Goal: Task Accomplishment & Management: Manage account settings

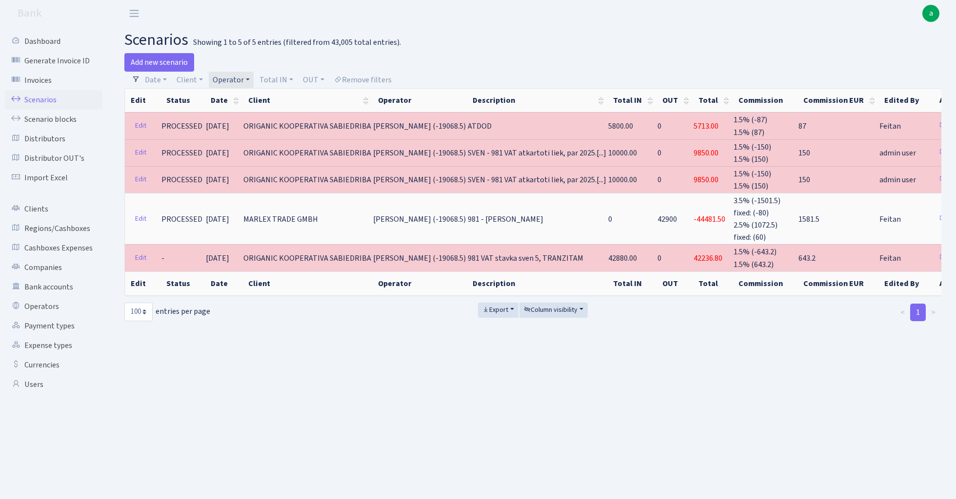
select select "100"
click at [232, 78] on link "Operator" at bounding box center [231, 80] width 45 height 17
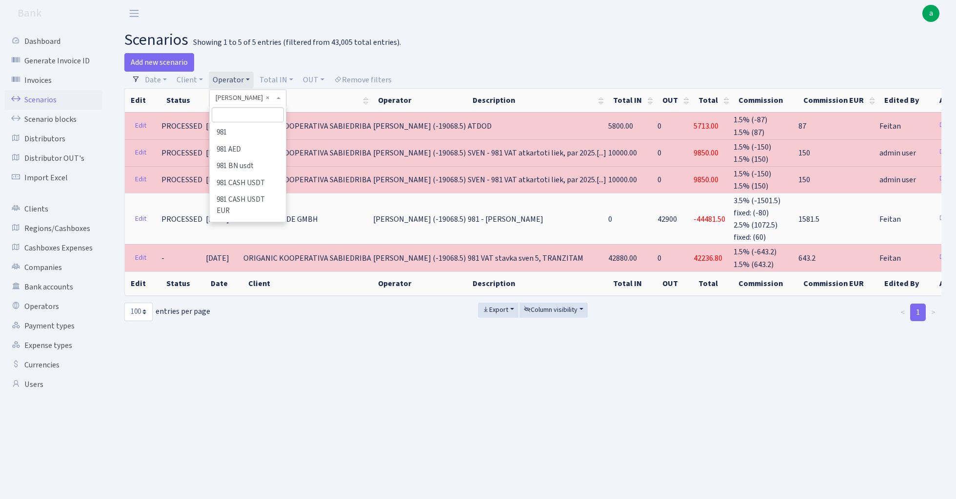
scroll to position [4797, 0]
click at [248, 113] on input "search" at bounding box center [248, 114] width 72 height 15
type input "karen"
click at [256, 130] on li "[PERSON_NAME]" at bounding box center [248, 132] width 74 height 17
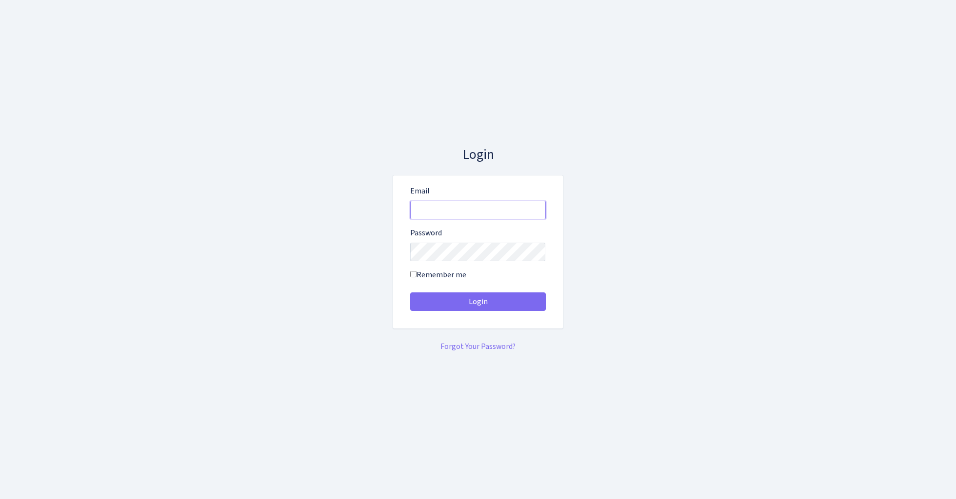
type input "admin@bank.com"
click at [477, 301] on button "Login" at bounding box center [478, 302] width 136 height 19
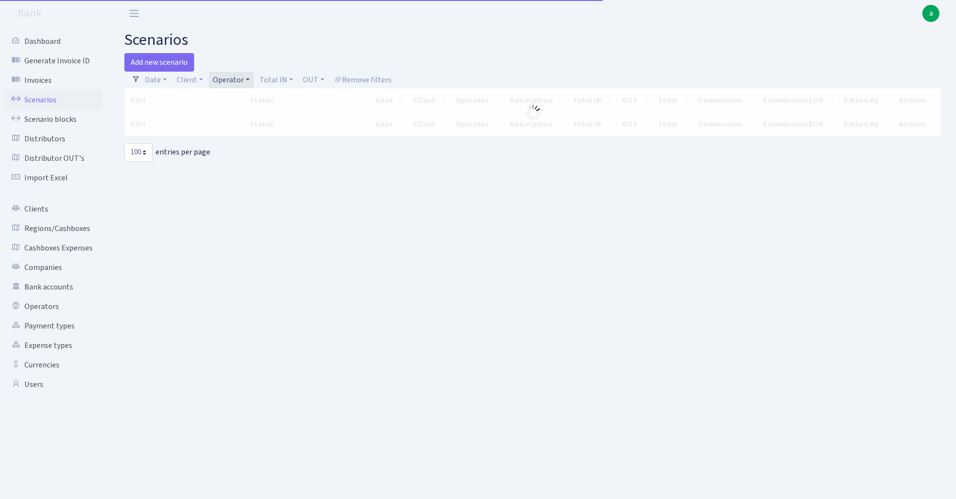
select select "100"
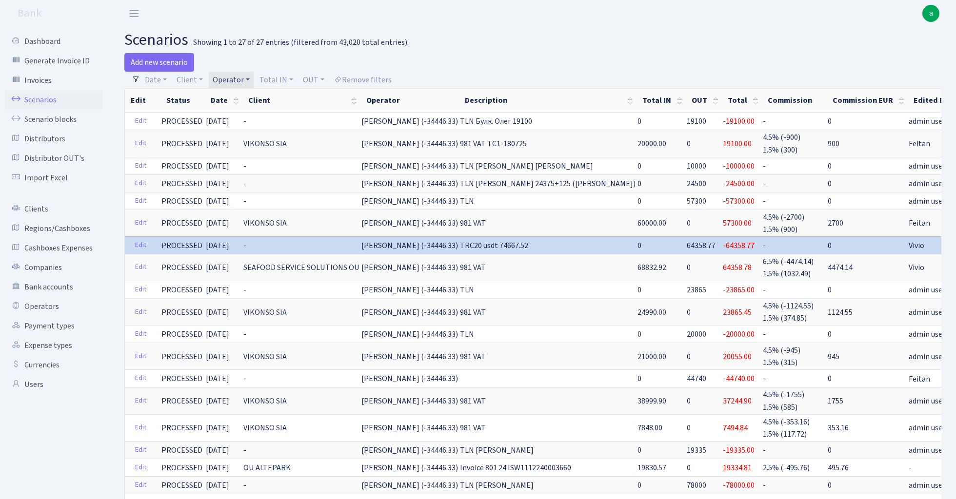
click at [244, 81] on link "Operator" at bounding box center [231, 80] width 45 height 17
click at [246, 116] on input "search" at bounding box center [248, 114] width 72 height 15
type input "ozo"
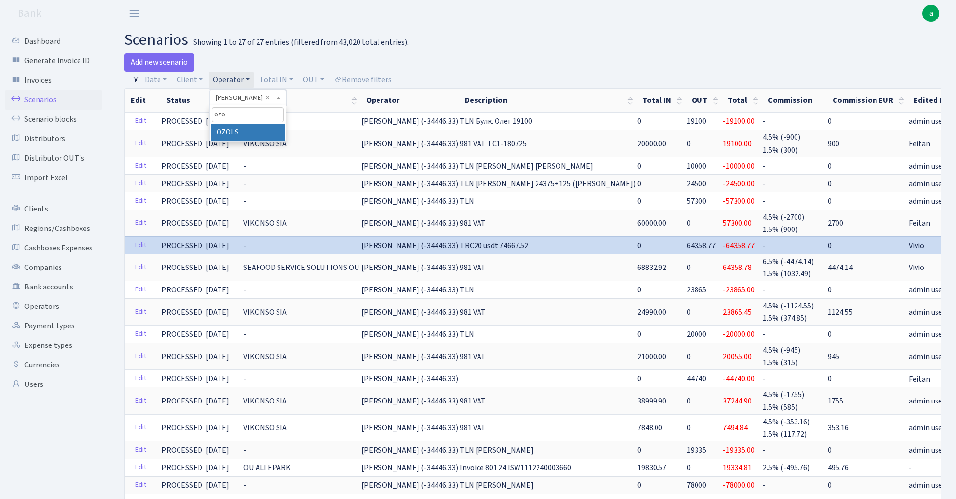
click at [250, 127] on li "OZOLS" at bounding box center [248, 132] width 74 height 17
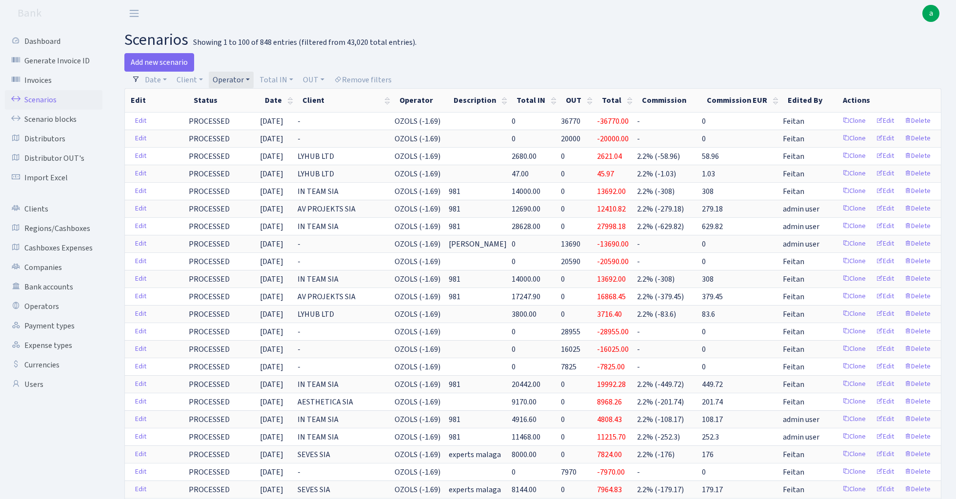
click at [231, 77] on link "Operator" at bounding box center [231, 80] width 45 height 17
click at [238, 117] on input "search" at bounding box center [248, 114] width 72 height 15
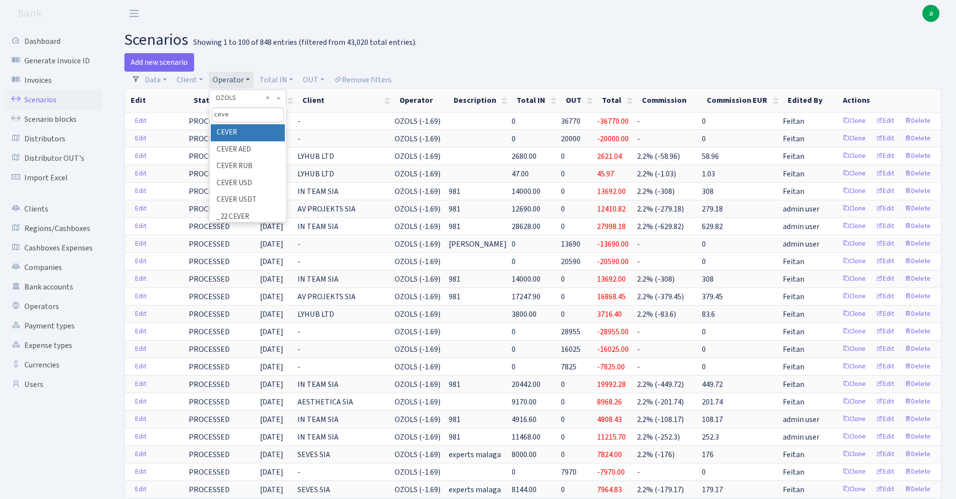
type input "ceve"
click at [250, 129] on li "CEVER" at bounding box center [248, 132] width 74 height 17
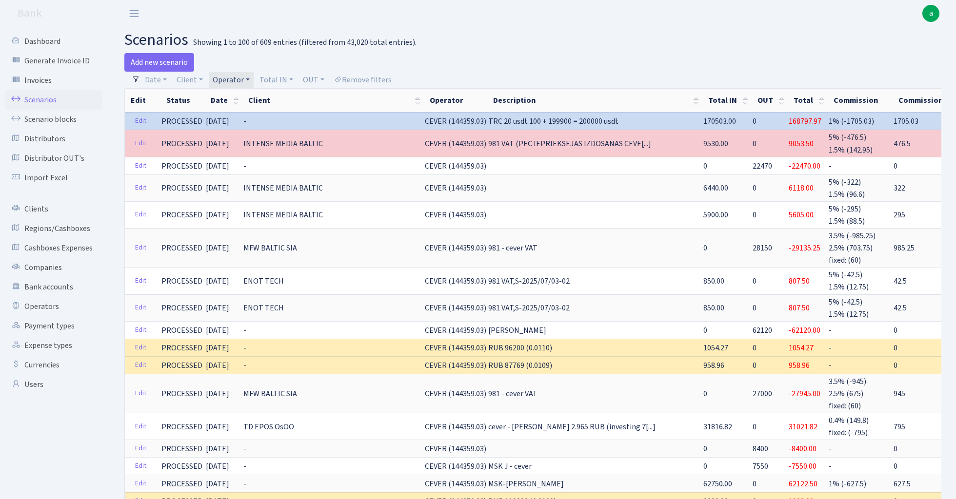
click at [234, 83] on link "Operator" at bounding box center [231, 80] width 45 height 17
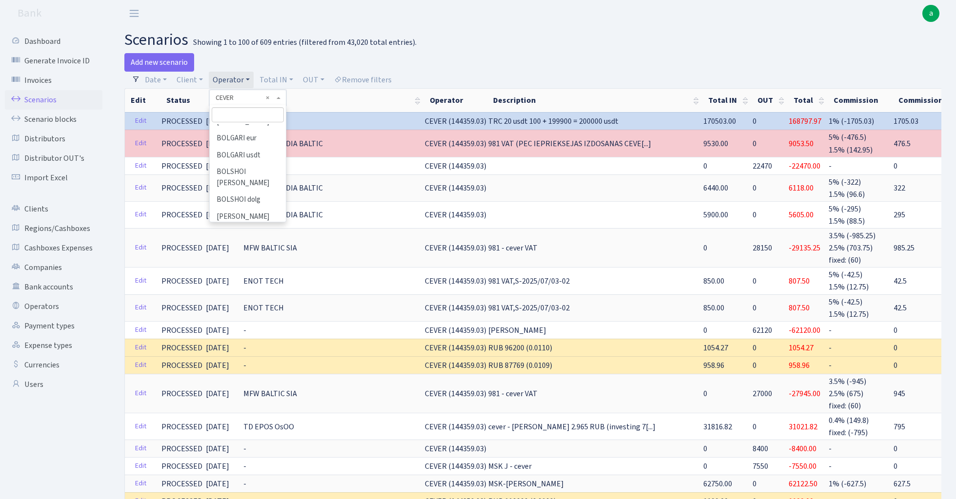
click at [238, 116] on input "search" at bounding box center [248, 114] width 72 height 15
type input "sven"
click at [252, 133] on li "[PERSON_NAME]" at bounding box center [248, 132] width 74 height 17
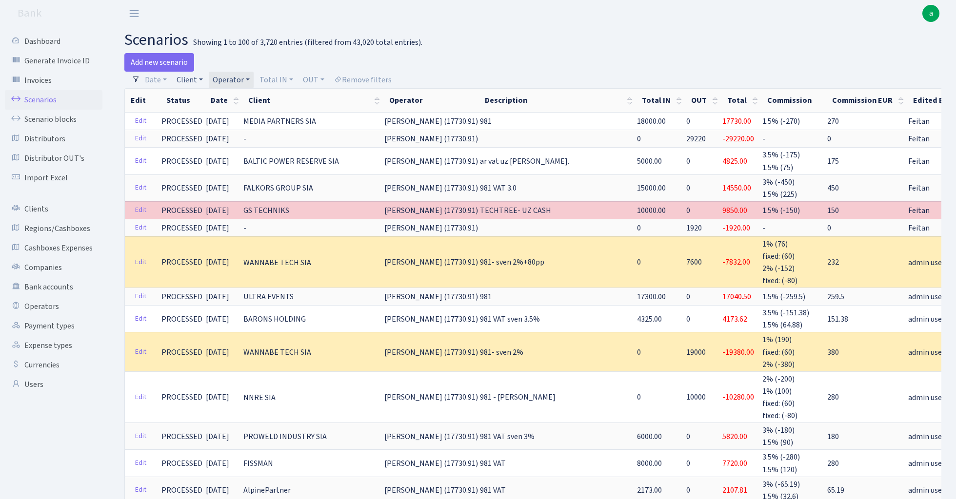
click at [192, 80] on link "Client" at bounding box center [190, 80] width 34 height 17
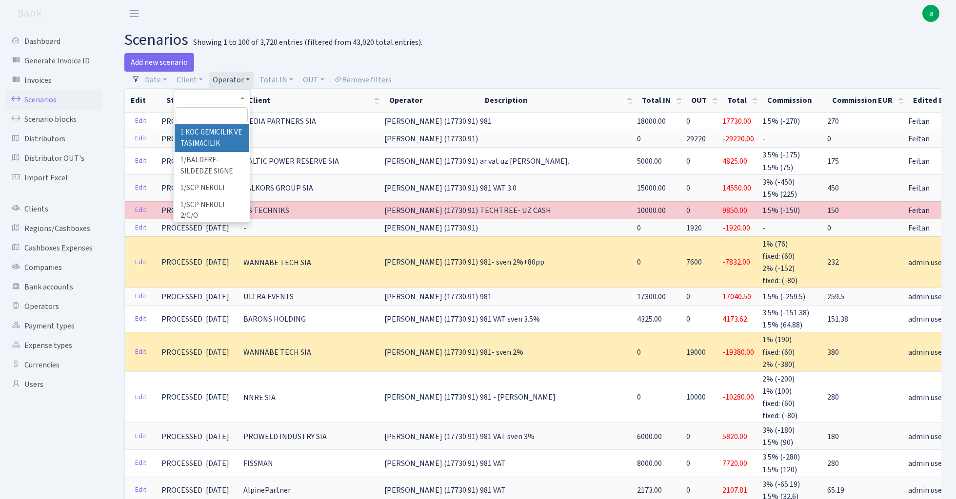
click at [193, 113] on input "search" at bounding box center [212, 114] width 72 height 15
type input "r"
type input "rodb"
click at [207, 131] on li "RODBYGG AB" at bounding box center [212, 132] width 74 height 17
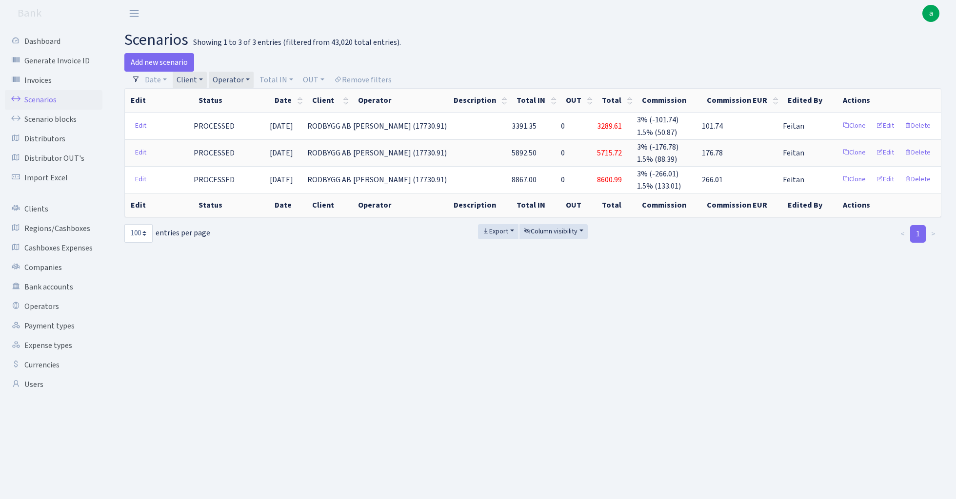
click at [192, 80] on link "Client" at bounding box center [190, 80] width 34 height 17
click at [234, 96] on span "× RODBYGG AB" at bounding box center [208, 98] width 59 height 10
click at [246, 79] on link "Operator" at bounding box center [231, 80] width 45 height 17
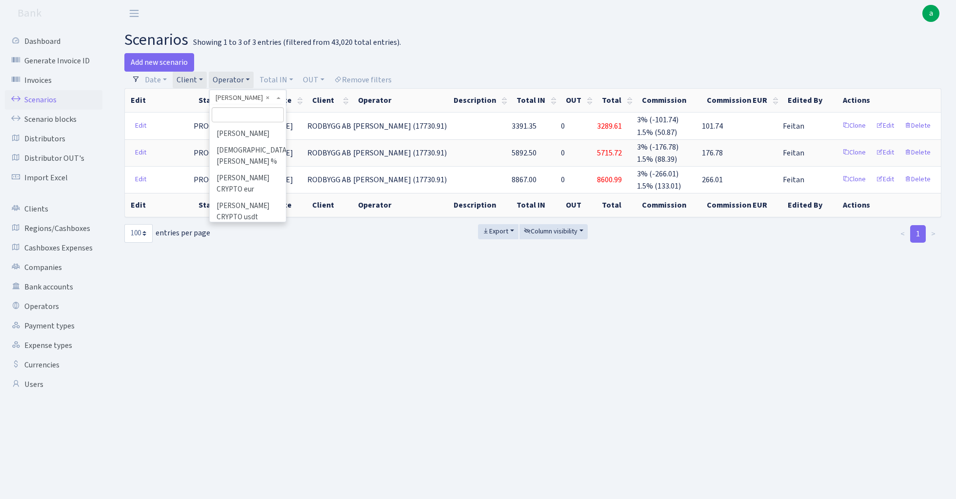
click at [244, 114] on input "search" at bounding box center [248, 114] width 72 height 15
type input "andr"
click at [263, 131] on li "[PERSON_NAME] ( [GEOGRAPHIC_DATA])" at bounding box center [248, 138] width 74 height 28
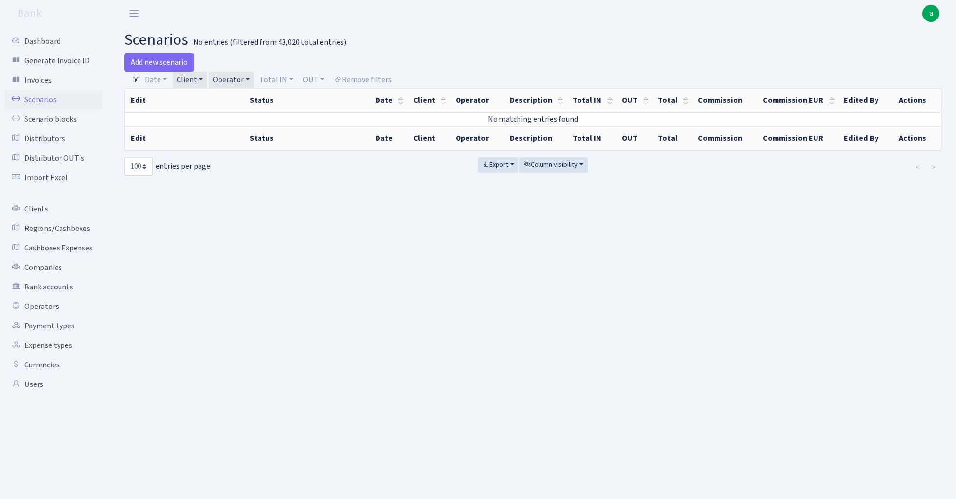
click at [195, 77] on link "Client" at bounding box center [190, 80] width 34 height 17
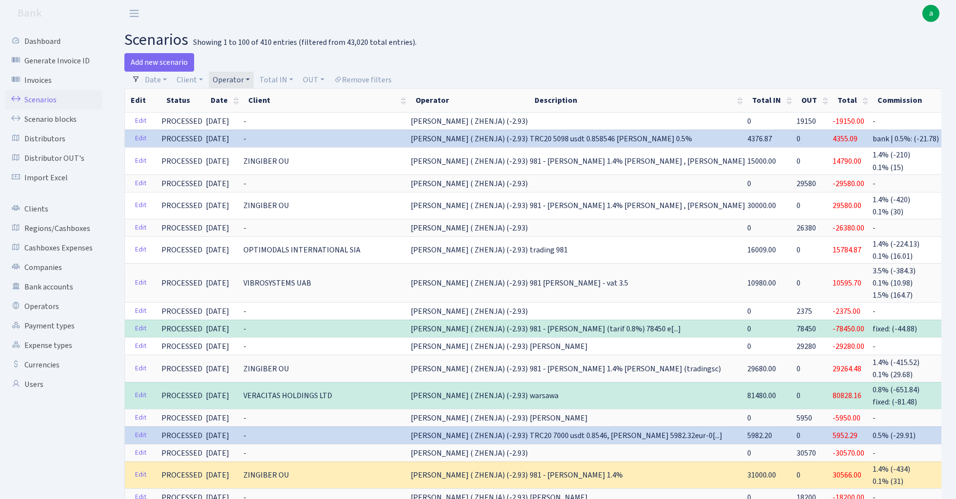
click at [236, 79] on link "Operator" at bounding box center [231, 80] width 45 height 17
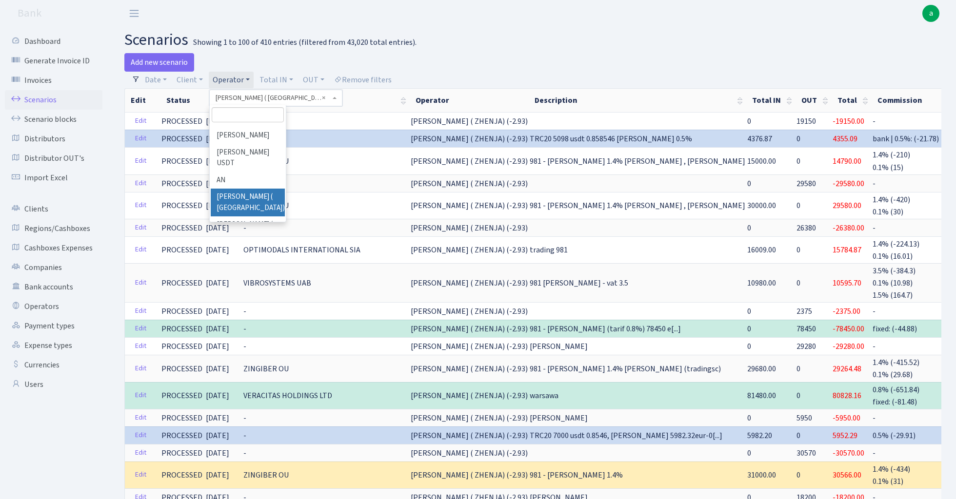
click at [233, 114] on input "search" at bounding box center [248, 114] width 72 height 15
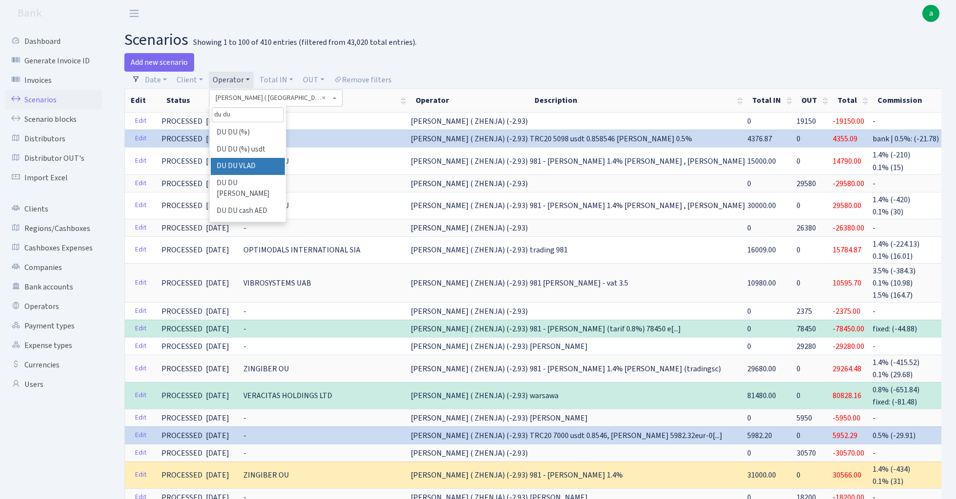
type input "du du"
click at [253, 163] on li "DU DU VLAD" at bounding box center [248, 166] width 74 height 17
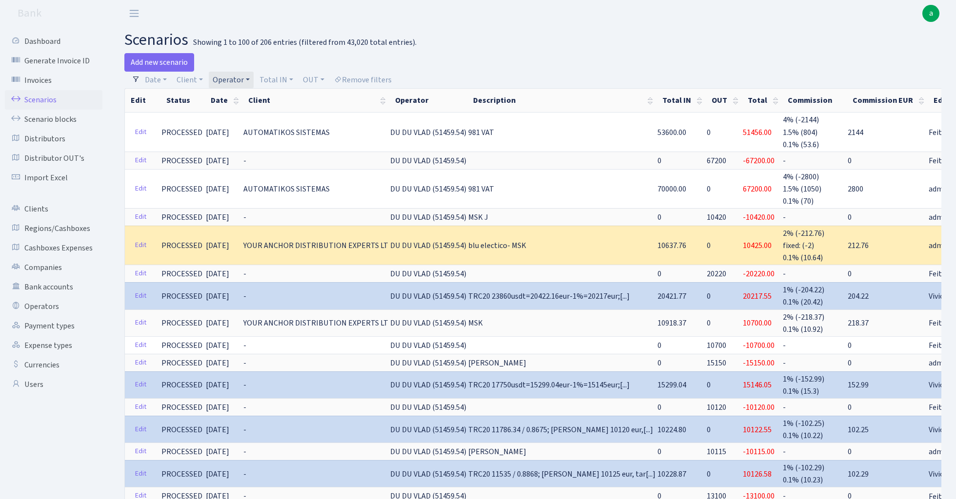
click at [221, 82] on link "Operator" at bounding box center [231, 80] width 45 height 17
click at [237, 117] on input "search" at bounding box center [248, 114] width 72 height 15
type input "sigm"
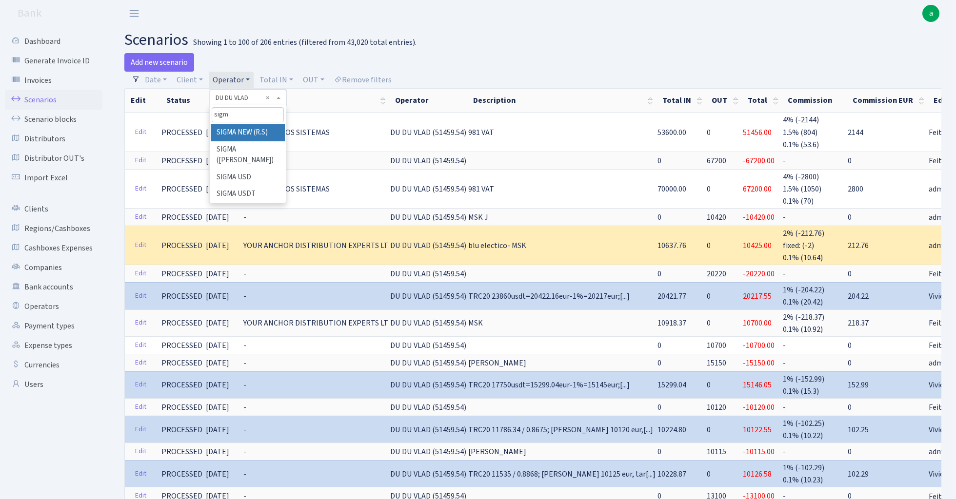
click at [250, 133] on li "SIGMA NEW (R.S)" at bounding box center [248, 132] width 74 height 17
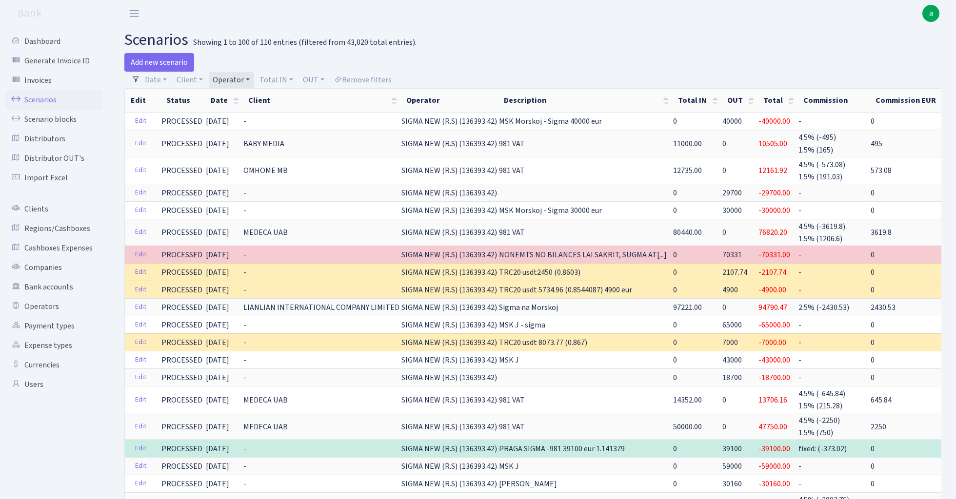
click at [231, 77] on link "Operator" at bounding box center [231, 80] width 45 height 17
click at [231, 112] on input "search" at bounding box center [248, 114] width 72 height 15
type input "tat"
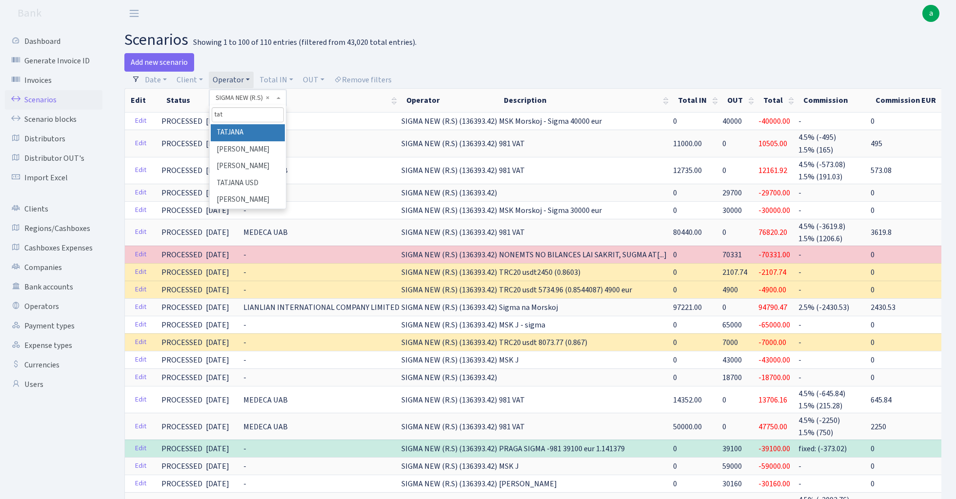
click at [239, 135] on li "TATJANA" at bounding box center [248, 132] width 74 height 17
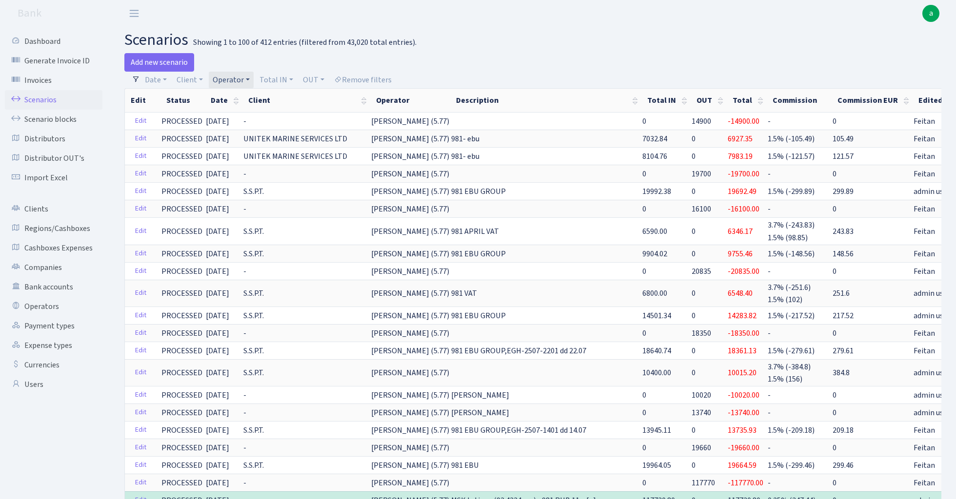
click at [232, 82] on link "Operator" at bounding box center [231, 80] width 45 height 17
click at [239, 121] on input "search" at bounding box center [248, 114] width 72 height 15
type input "janis"
click at [254, 159] on li "[PERSON_NAME]" at bounding box center [248, 160] width 74 height 17
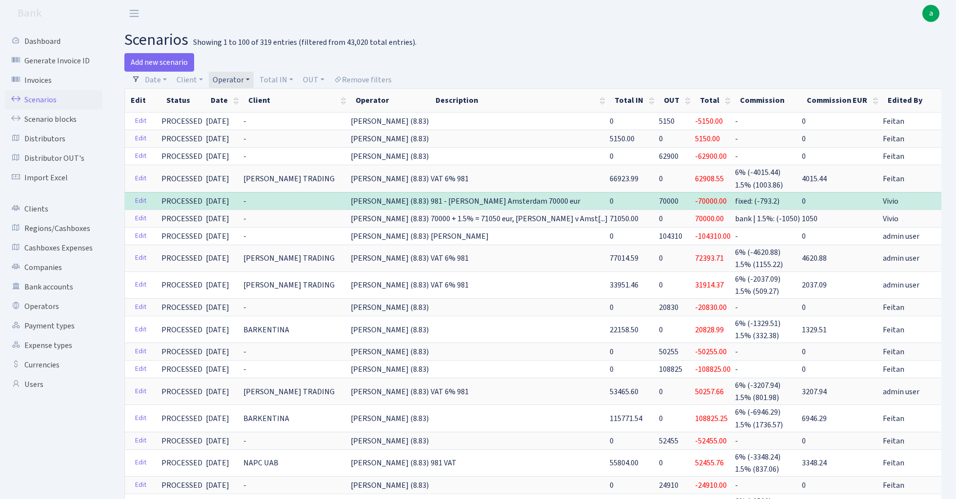
click at [227, 82] on link "Operator" at bounding box center [231, 80] width 45 height 17
click at [230, 115] on input "search" at bounding box center [248, 114] width 72 height 15
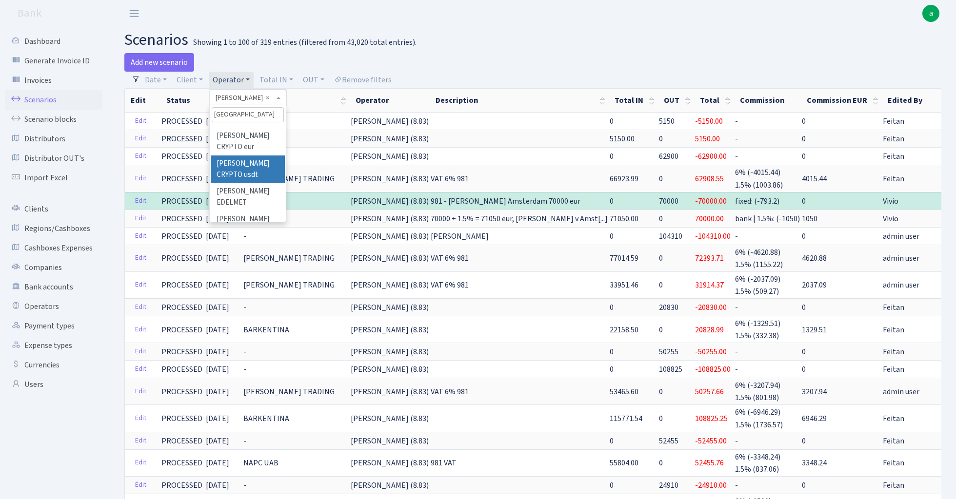
scroll to position [39, 0]
type input "roma"
click at [263, 224] on li "[PERSON_NAME] TLN" at bounding box center [248, 238] width 74 height 28
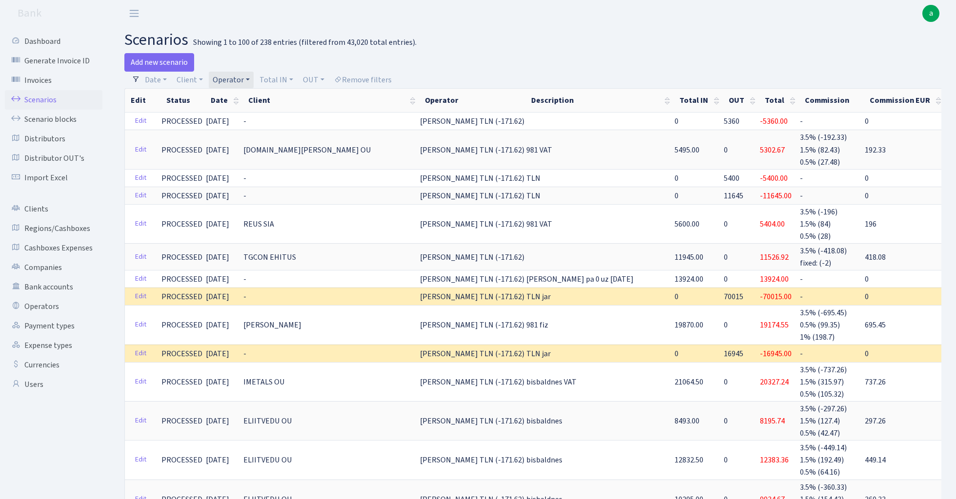
click at [235, 77] on link "Operator" at bounding box center [231, 80] width 45 height 17
click at [236, 114] on input "search" at bounding box center [248, 114] width 72 height 15
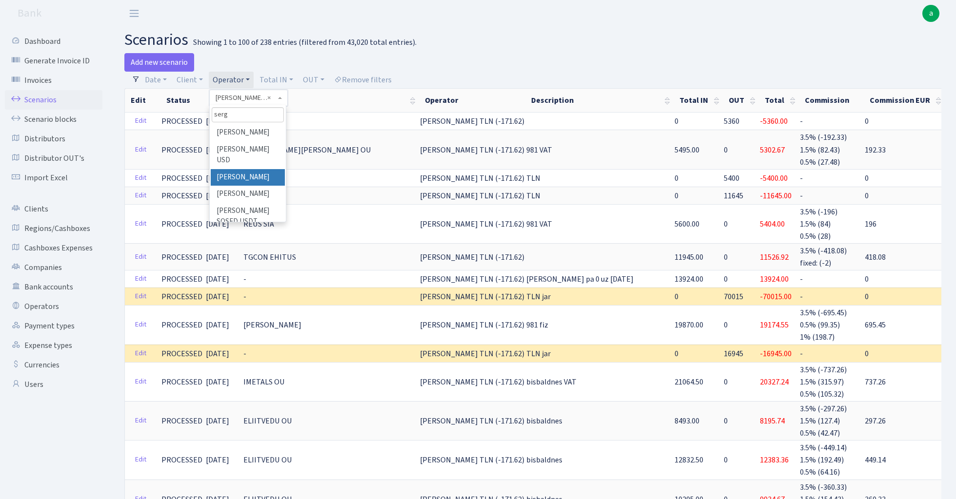
type input "serg"
click at [248, 169] on li "[PERSON_NAME]" at bounding box center [248, 177] width 74 height 17
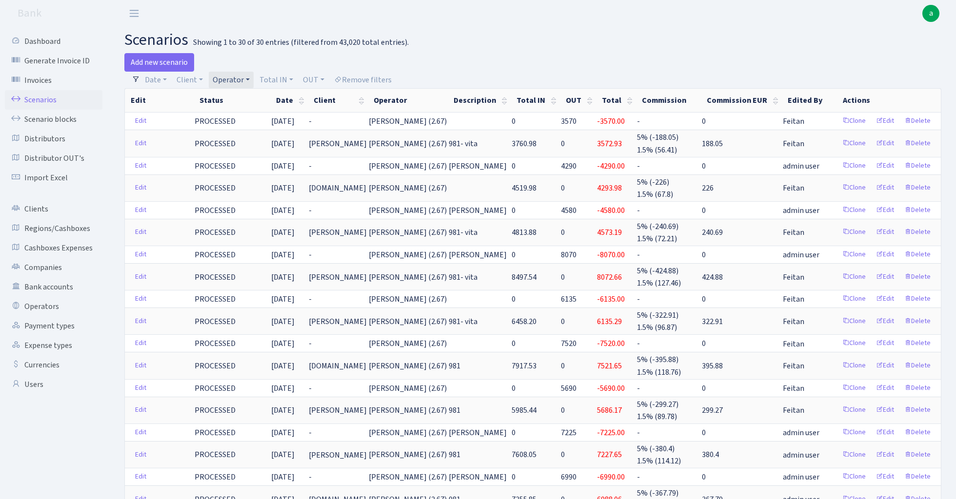
click at [231, 81] on link "Operator" at bounding box center [231, 80] width 45 height 17
click at [243, 118] on input "search" at bounding box center [248, 114] width 72 height 15
type input "sven"
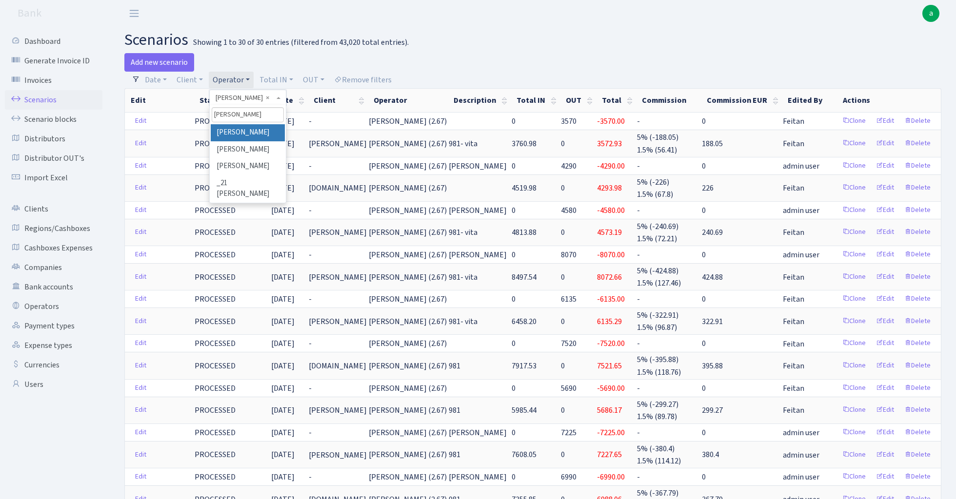
click at [246, 136] on li "[PERSON_NAME]" at bounding box center [248, 132] width 74 height 17
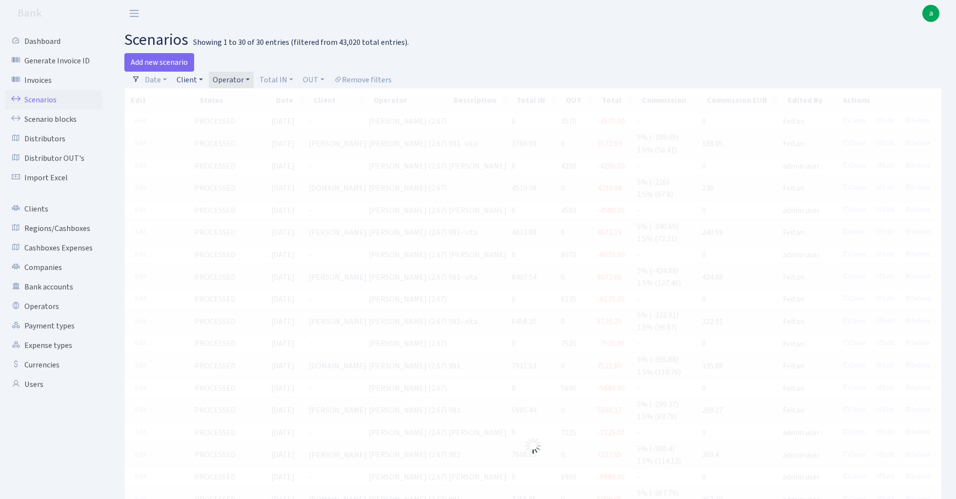
click at [190, 76] on link "Client" at bounding box center [190, 80] width 34 height 17
click at [197, 116] on input "search" at bounding box center [212, 114] width 72 height 15
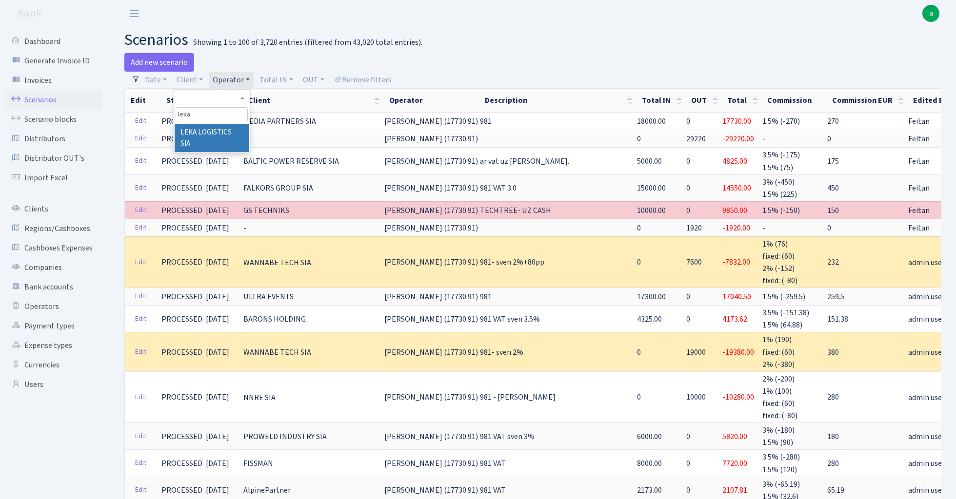
type input "leka"
click at [215, 131] on li "LEKA LOGISTICS SIA" at bounding box center [212, 138] width 74 height 28
select select "2974"
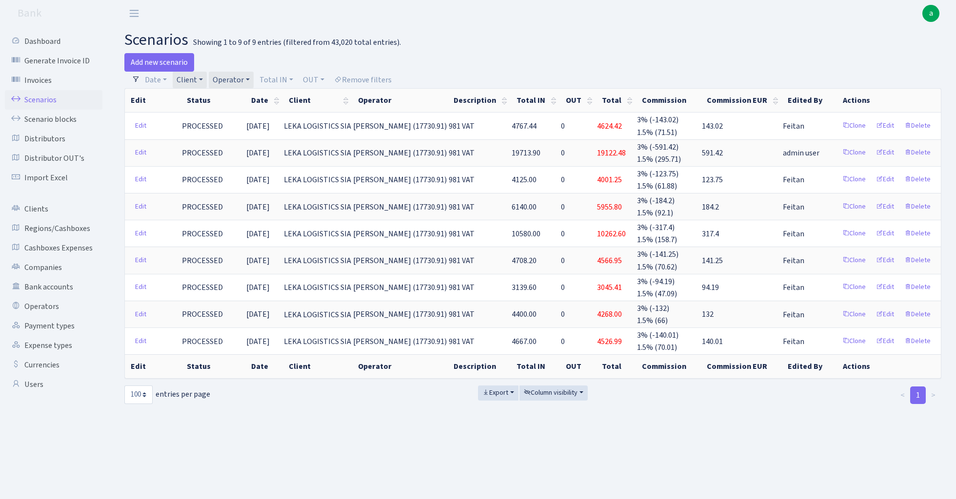
click at [190, 80] on link "Client" at bounding box center [190, 80] width 34 height 17
click at [197, 114] on input "search" at bounding box center [212, 114] width 72 height 15
type input "kefi"
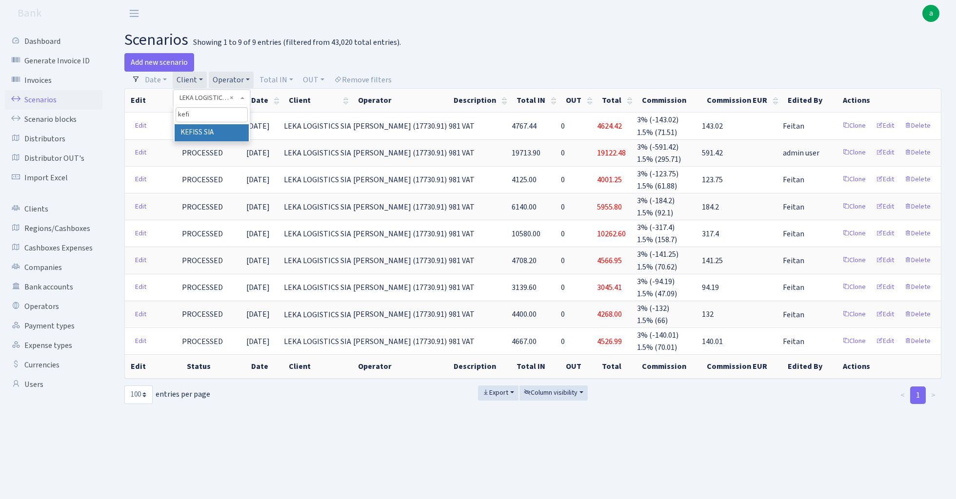
click at [205, 134] on li "KEFISS SIA" at bounding box center [212, 132] width 74 height 17
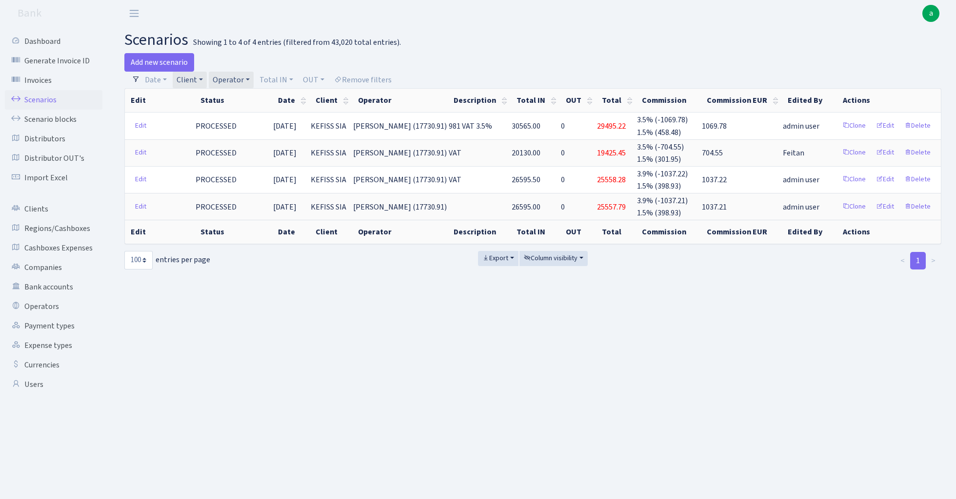
click at [231, 79] on link "Operator" at bounding box center [231, 80] width 45 height 17
click at [236, 117] on input "search" at bounding box center [248, 114] width 72 height 15
type input "yanu"
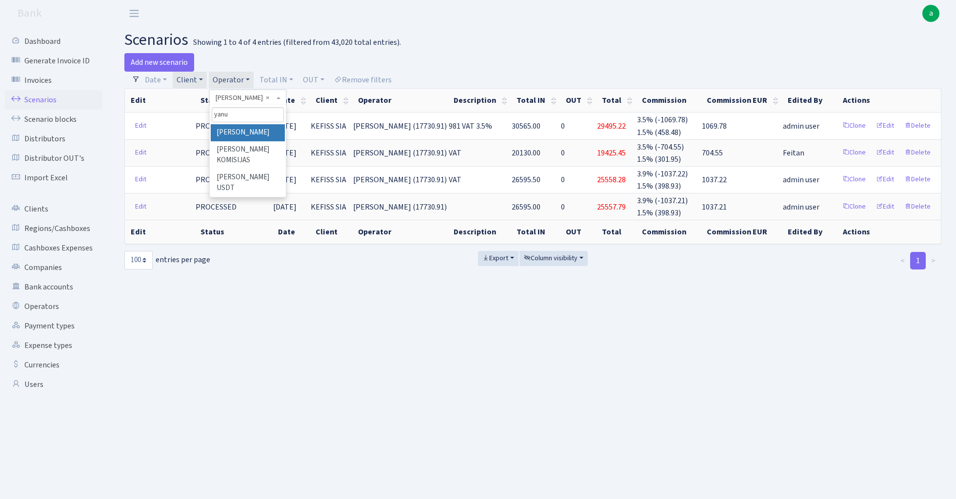
click at [259, 135] on li "[PERSON_NAME]" at bounding box center [248, 132] width 74 height 17
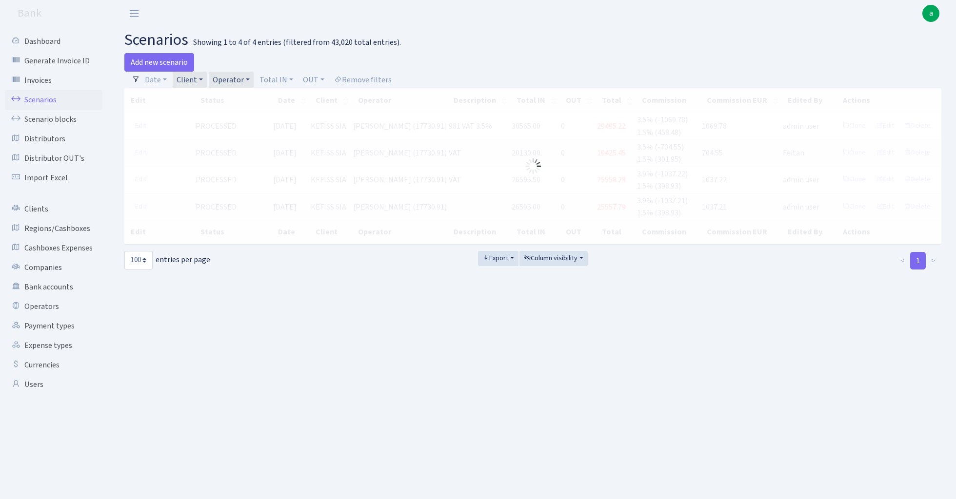
click at [195, 80] on link "Client" at bounding box center [190, 80] width 34 height 17
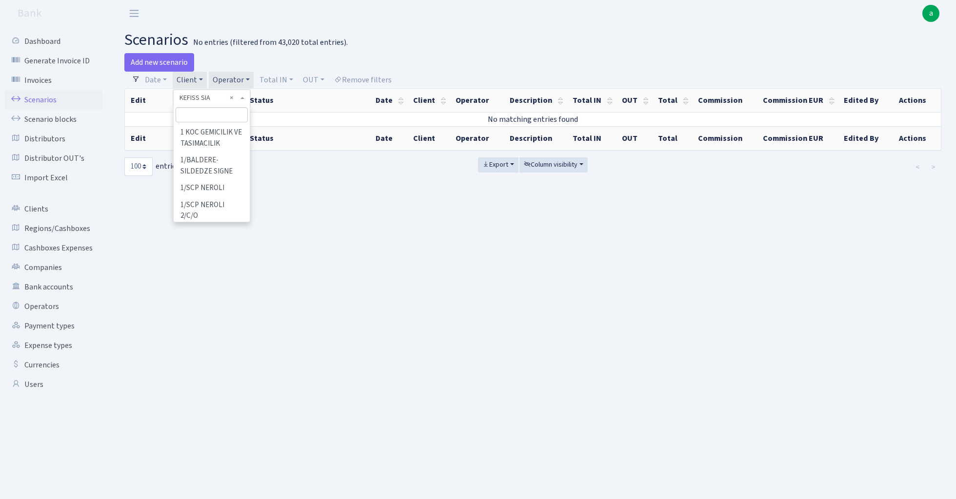
scroll to position [34046, 0]
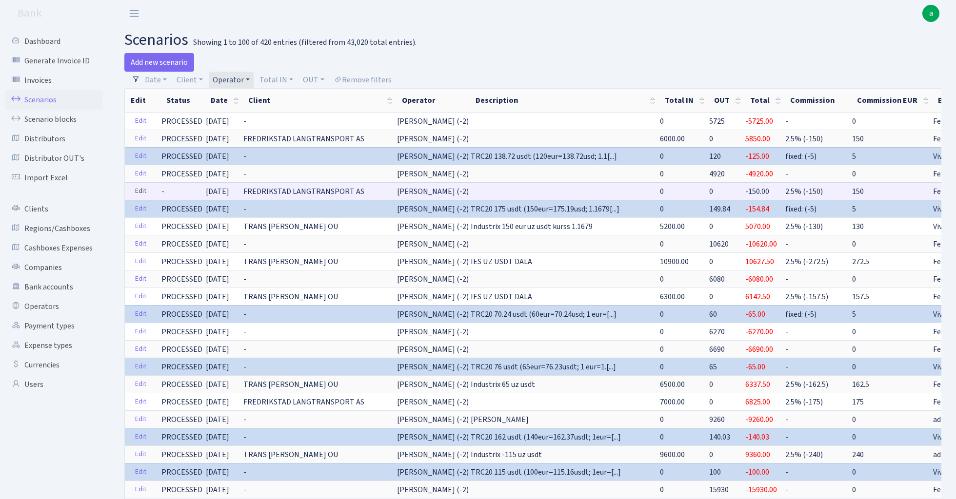
click at [137, 192] on link "Edit" at bounding box center [141, 191] width 20 height 15
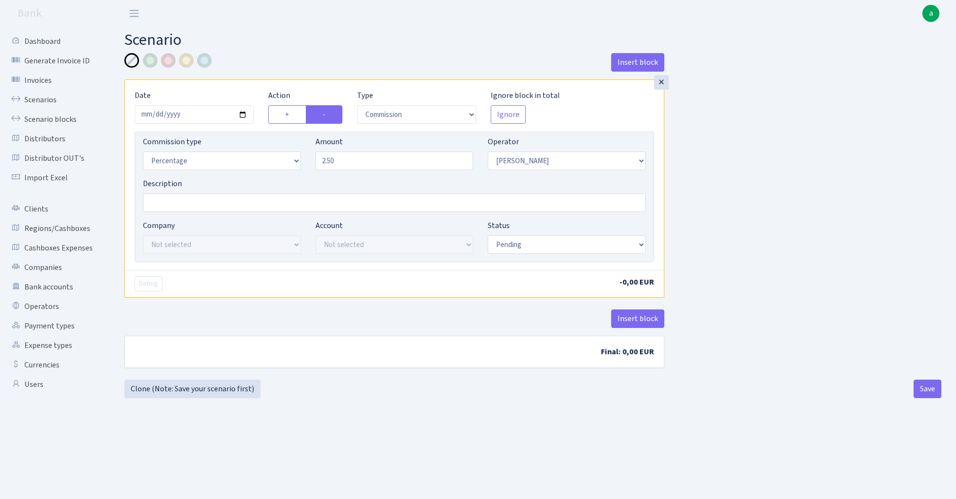
select select "commission"
select select "72"
select select "pending"
click at [659, 83] on div "×" at bounding box center [661, 82] width 15 height 15
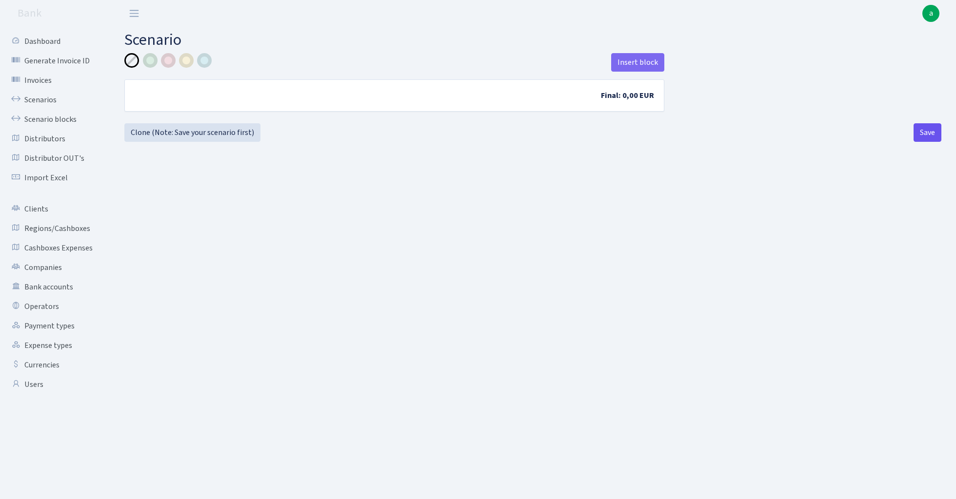
click at [929, 137] on button "Save" at bounding box center [927, 132] width 28 height 19
click at [38, 98] on link "Scenarios" at bounding box center [54, 100] width 98 height 20
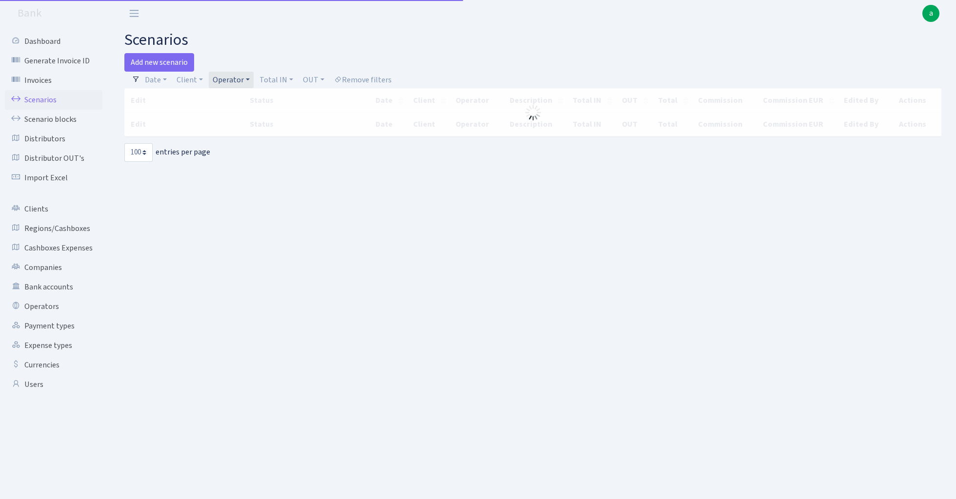
select select "100"
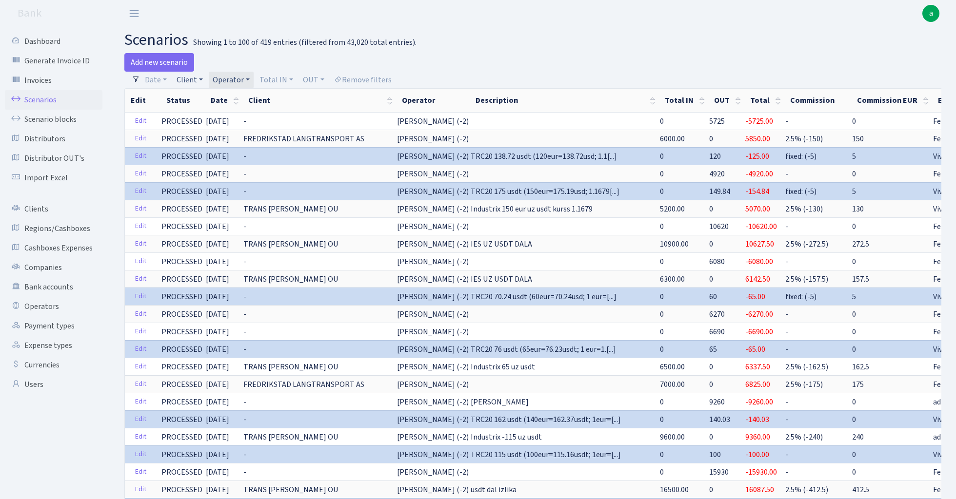
click at [189, 79] on link "Client" at bounding box center [190, 80] width 34 height 17
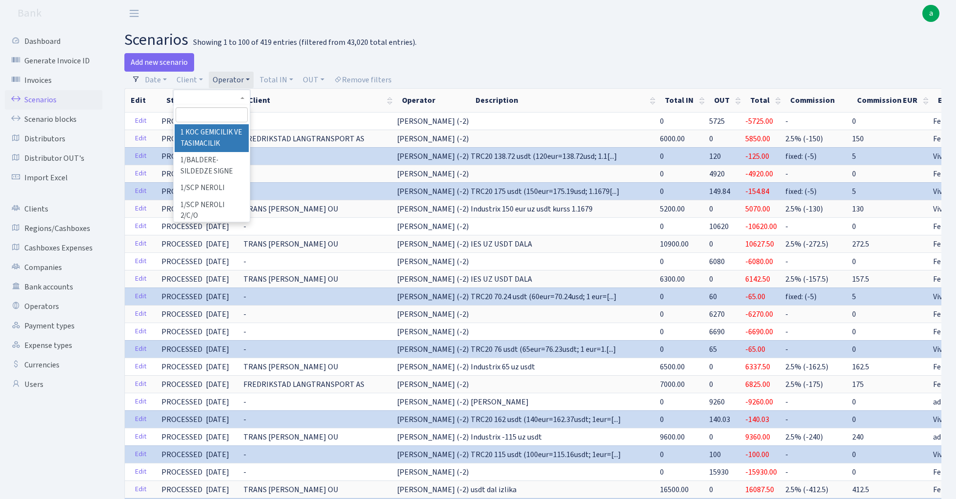
click at [196, 121] on input "search" at bounding box center [212, 114] width 72 height 15
type input "dtc"
click at [210, 127] on li "DTC NAMS SIA" at bounding box center [212, 132] width 74 height 17
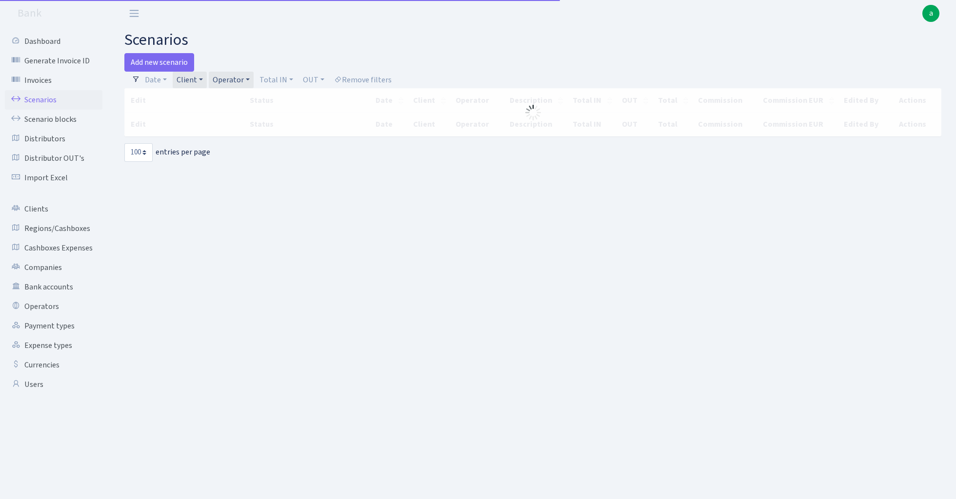
select select "100"
click at [237, 78] on link "Operator" at bounding box center [231, 80] width 45 height 17
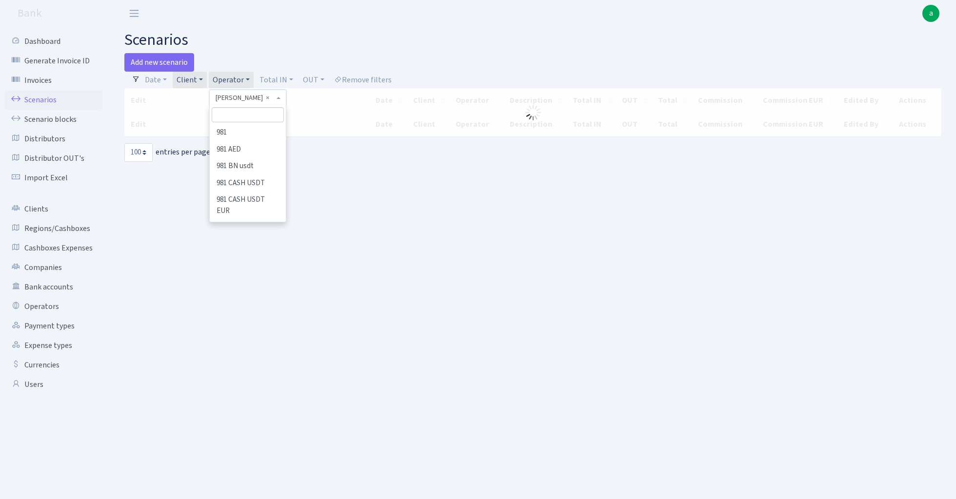
scroll to position [5811, 0]
